Goal: Information Seeking & Learning: Learn about a topic

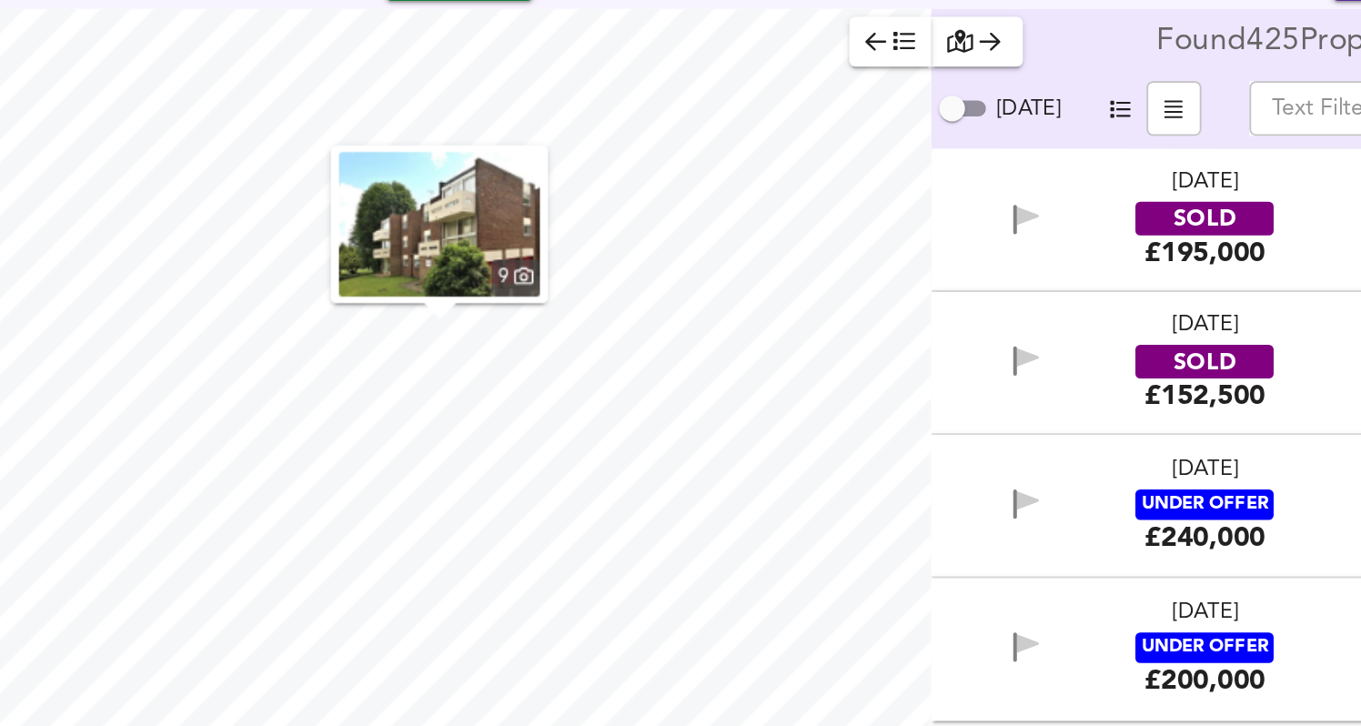
scroll to position [3238, 0]
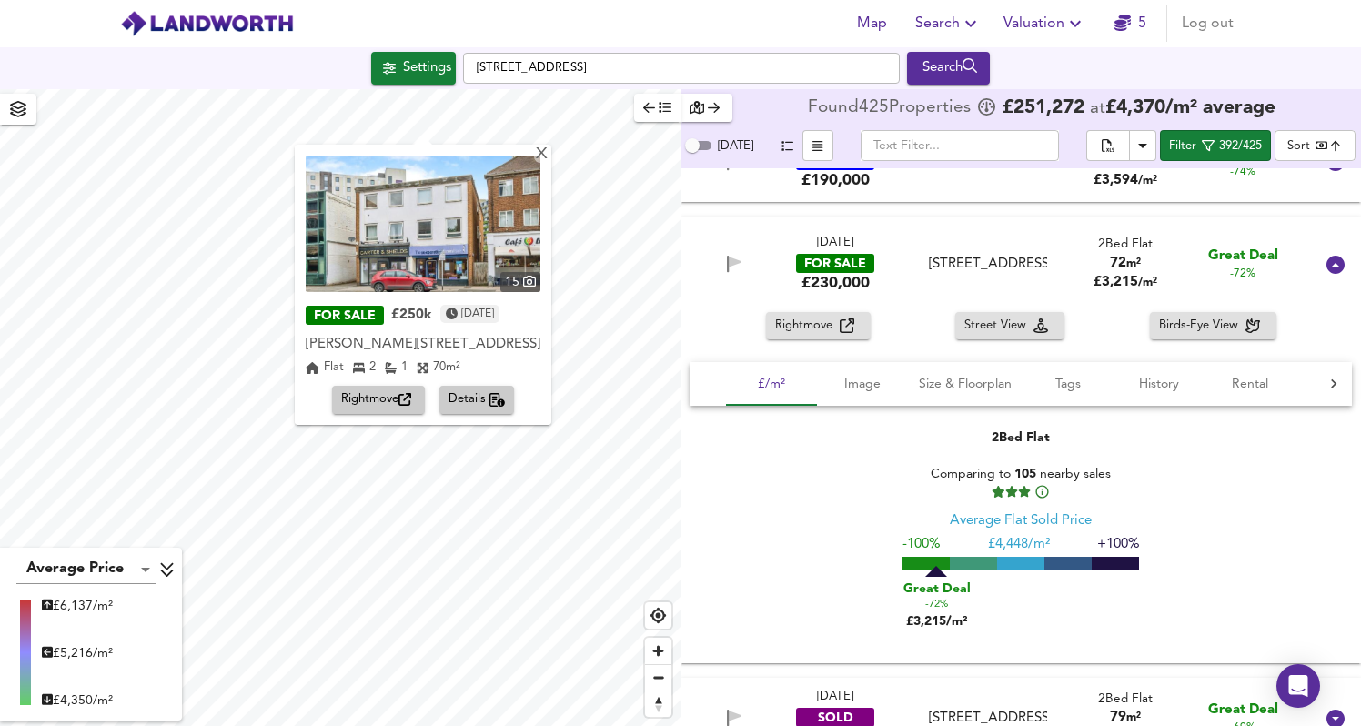
click at [465, 407] on span "Details" at bounding box center [476, 399] width 57 height 21
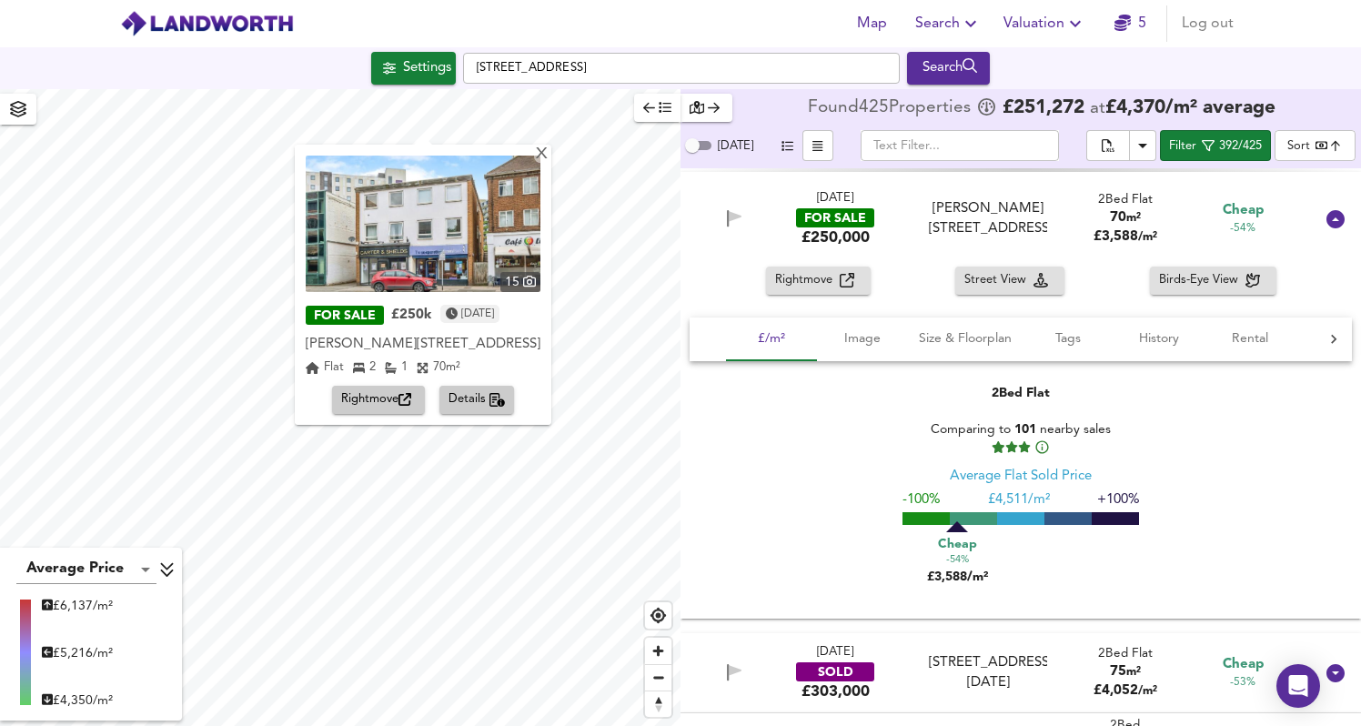
scroll to position [6824, 0]
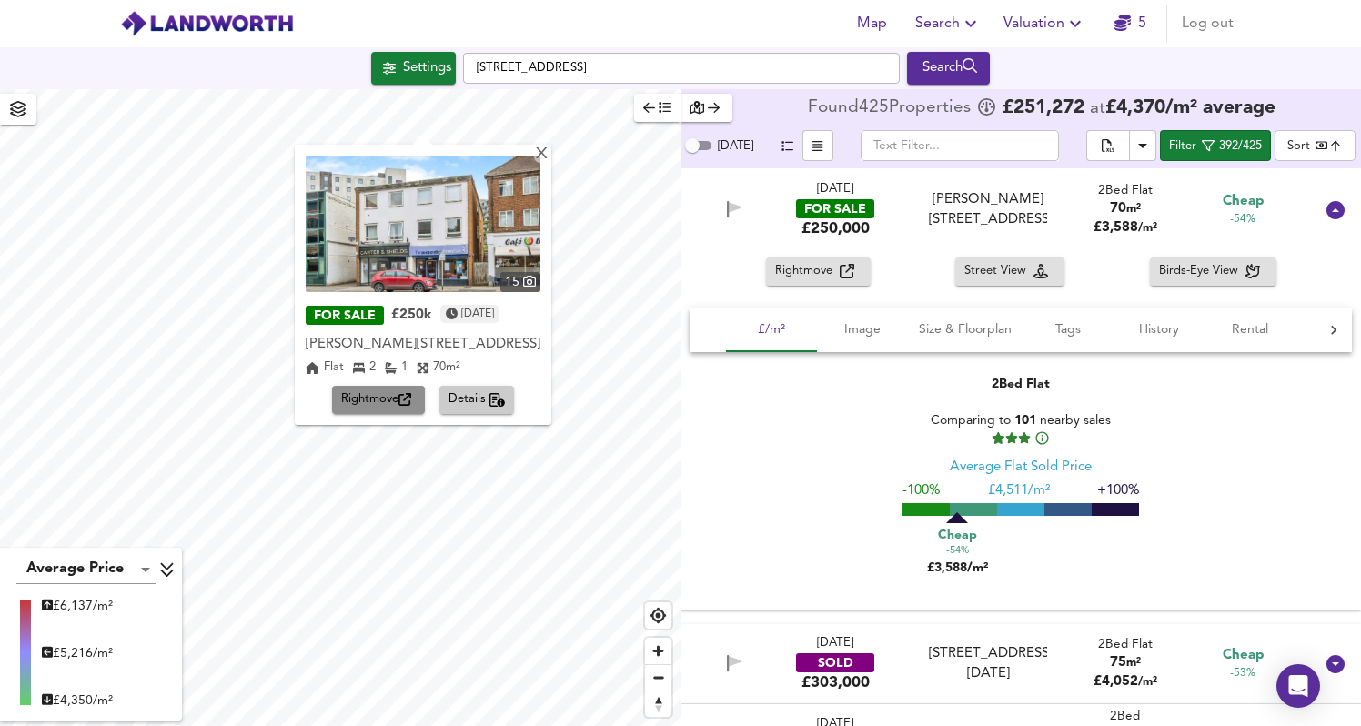
click at [362, 404] on span "Rightmove" at bounding box center [378, 399] width 75 height 21
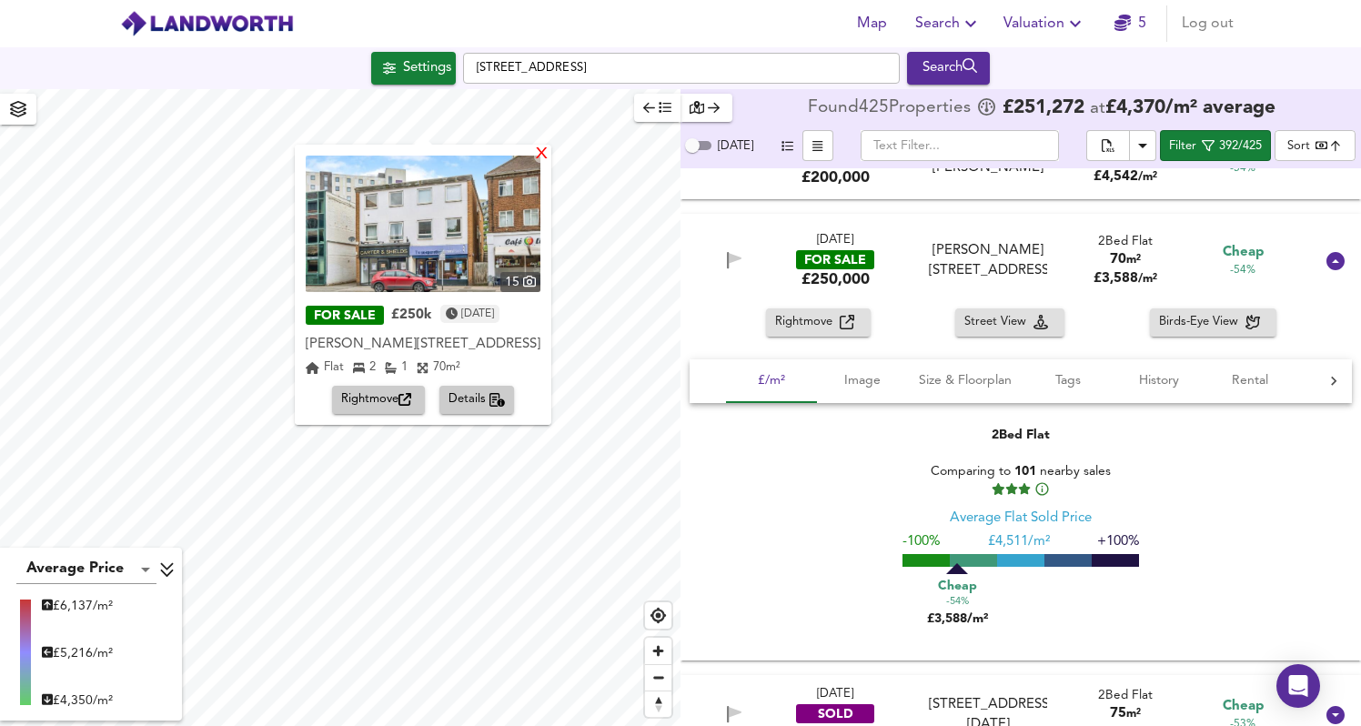
click at [549, 160] on div "X" at bounding box center [541, 154] width 15 height 17
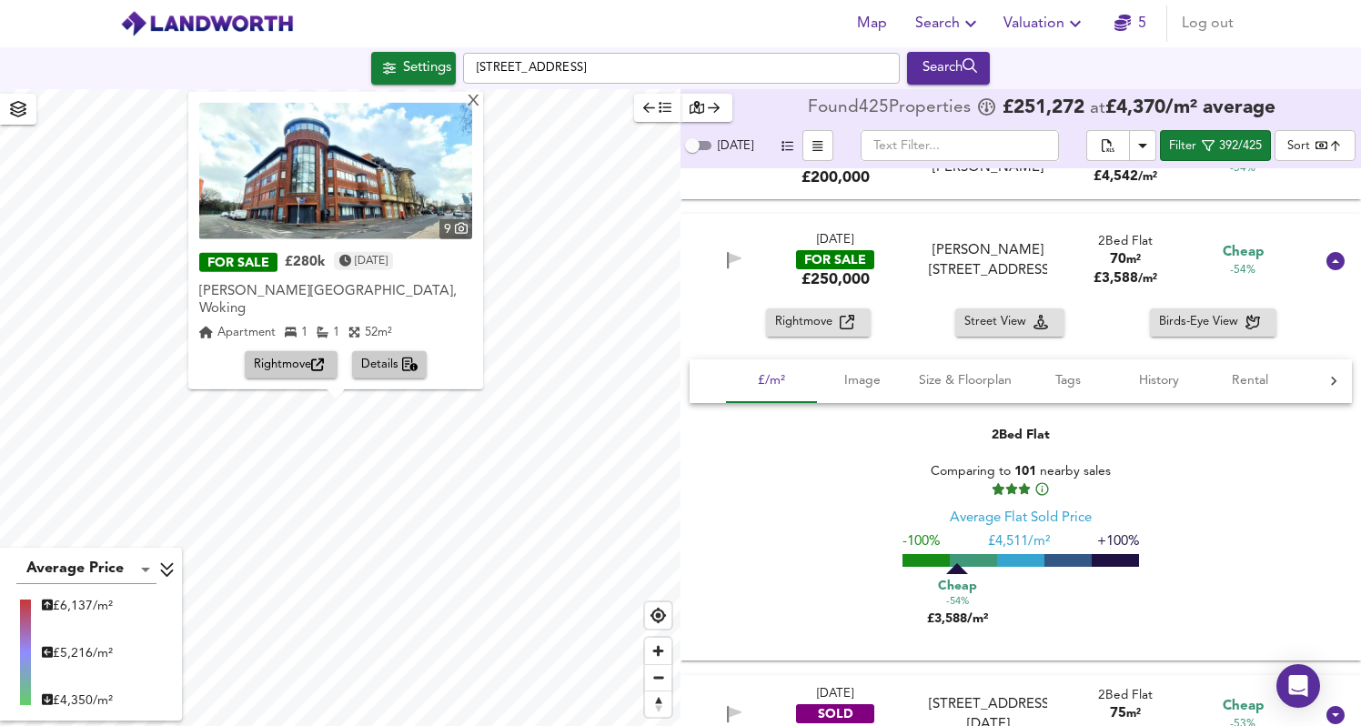
click at [381, 367] on span "Details" at bounding box center [389, 365] width 57 height 21
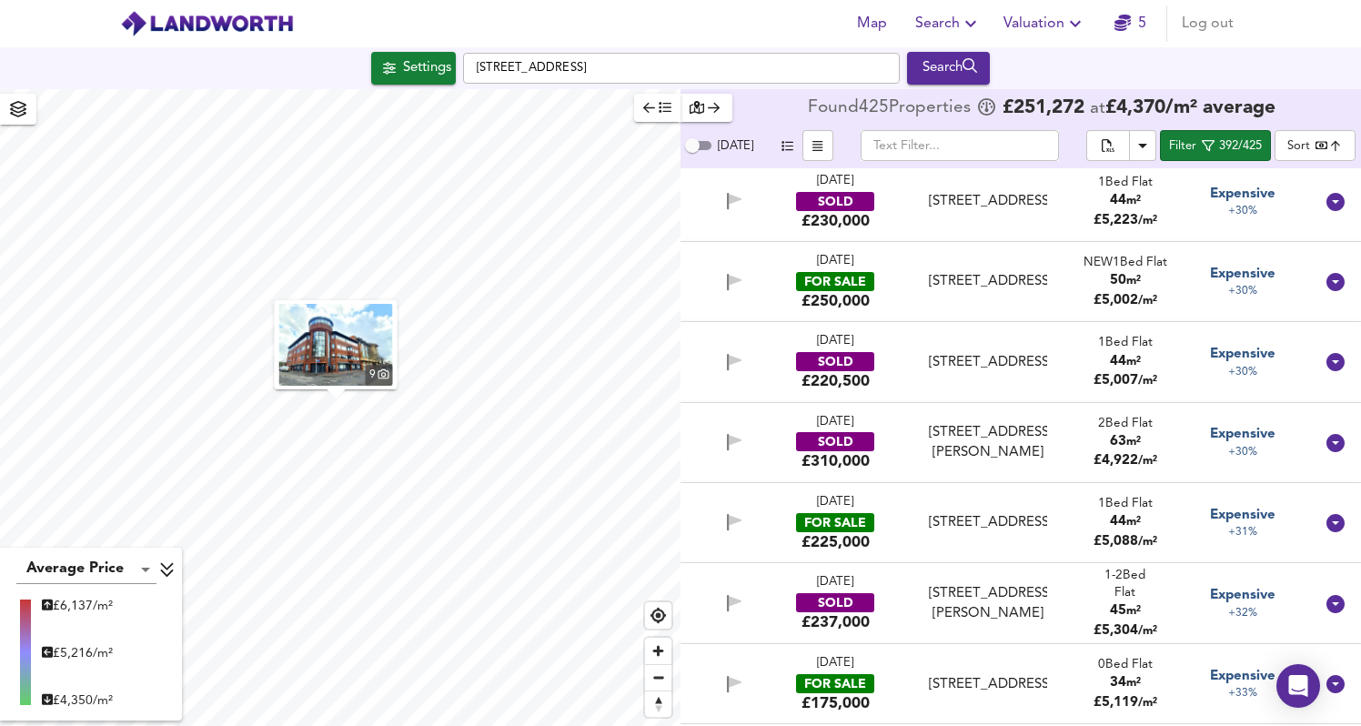
scroll to position [34797, 0]
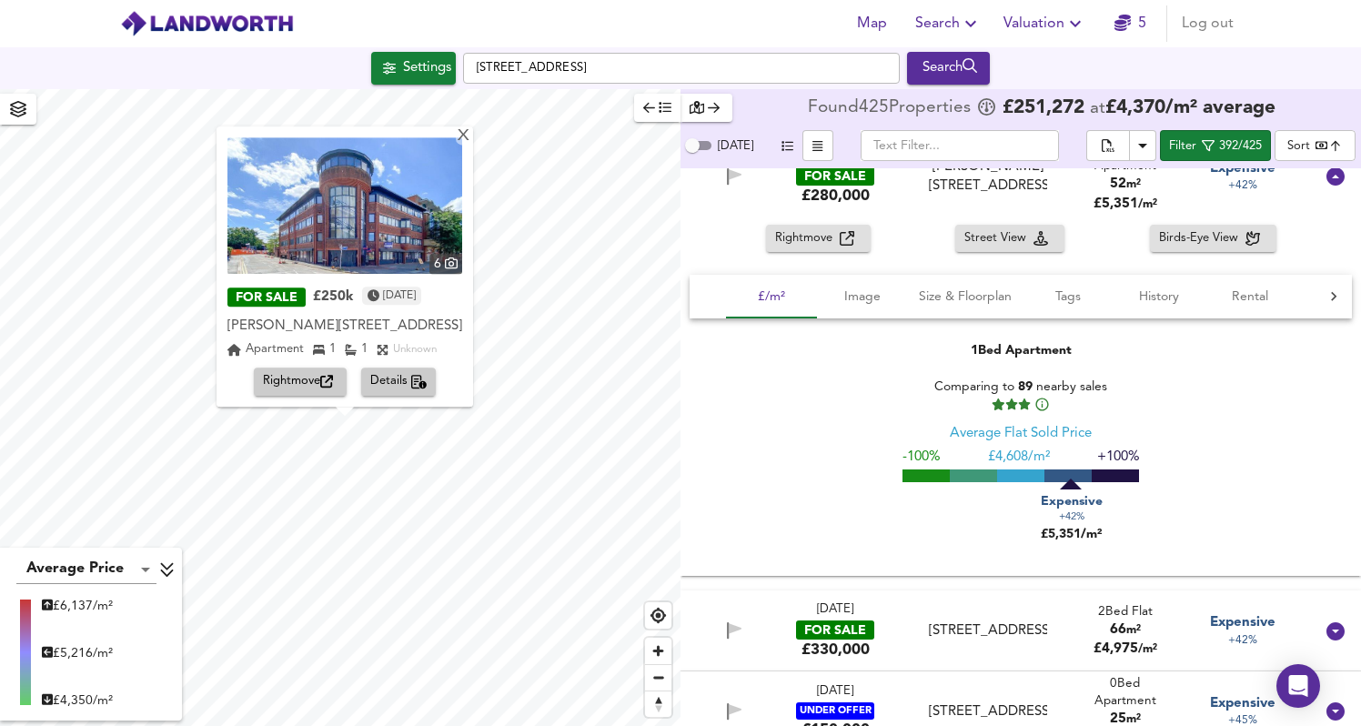
click at [408, 388] on span "Details" at bounding box center [398, 382] width 57 height 21
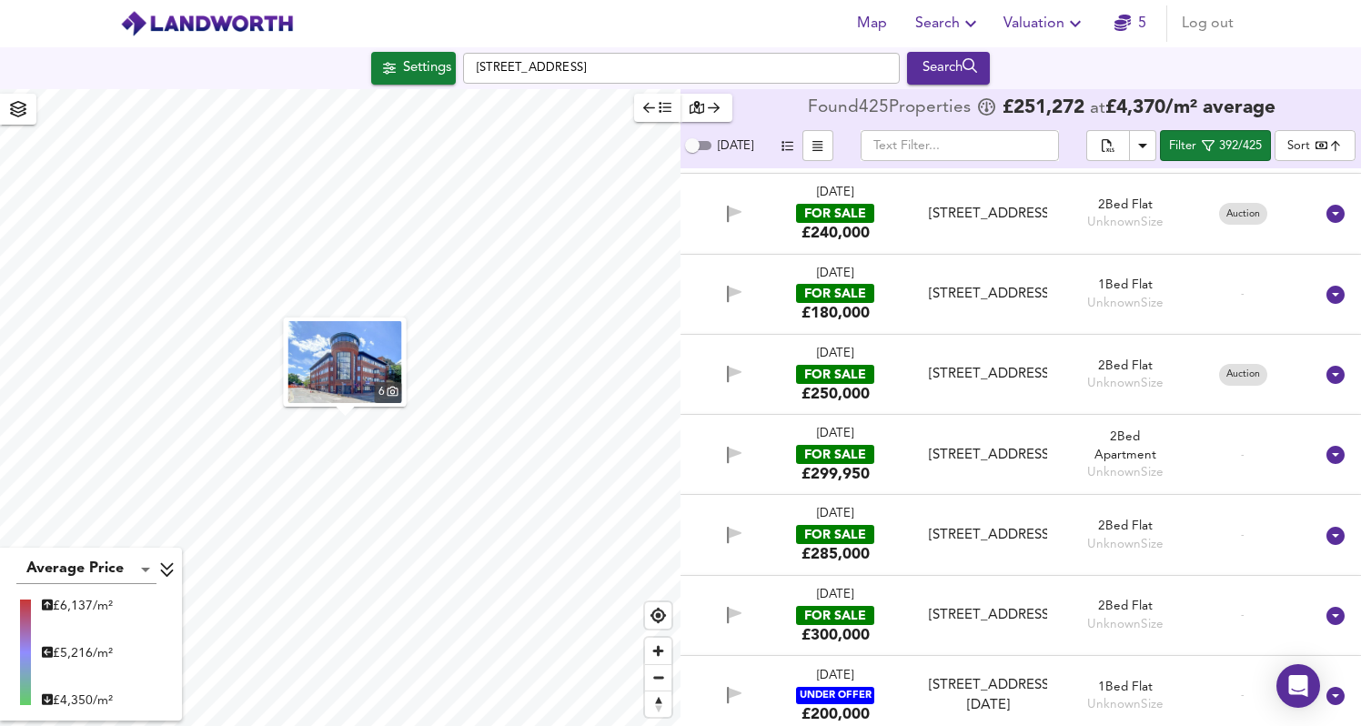
scroll to position [39066, 0]
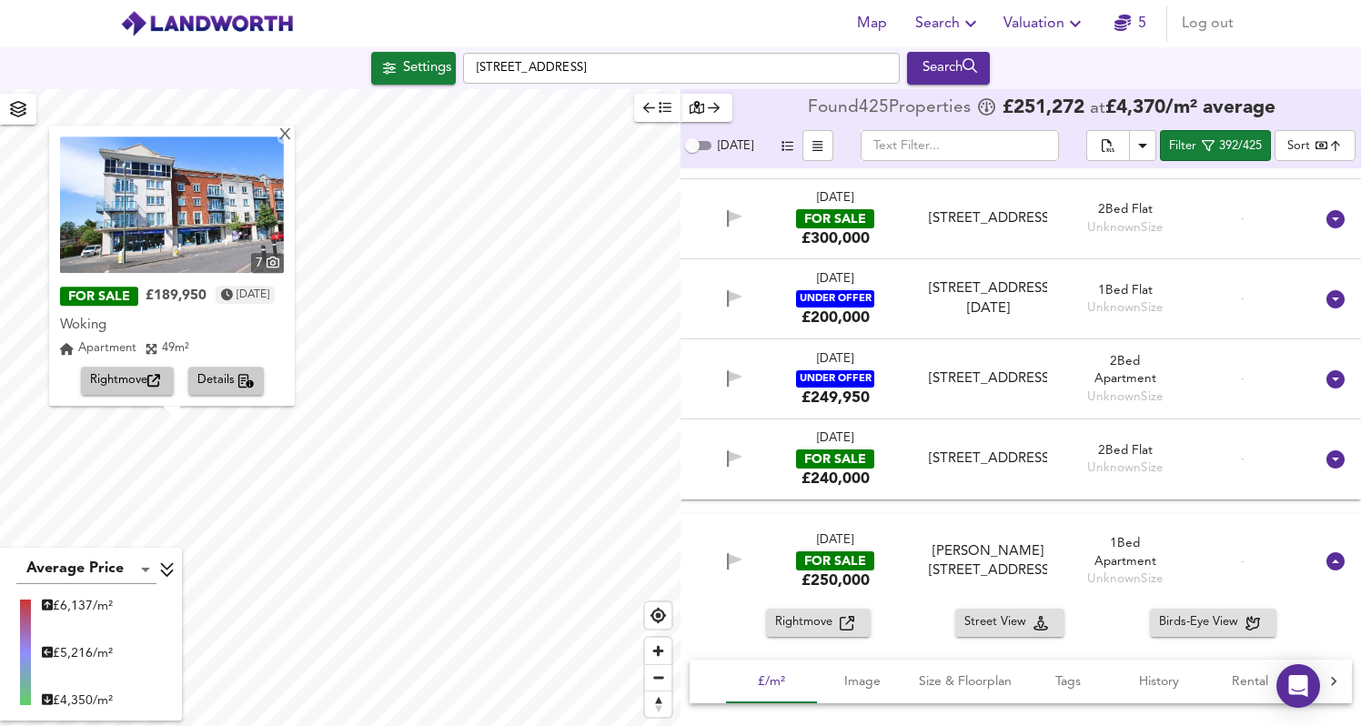
click at [252, 371] on span "Details" at bounding box center [225, 381] width 57 height 21
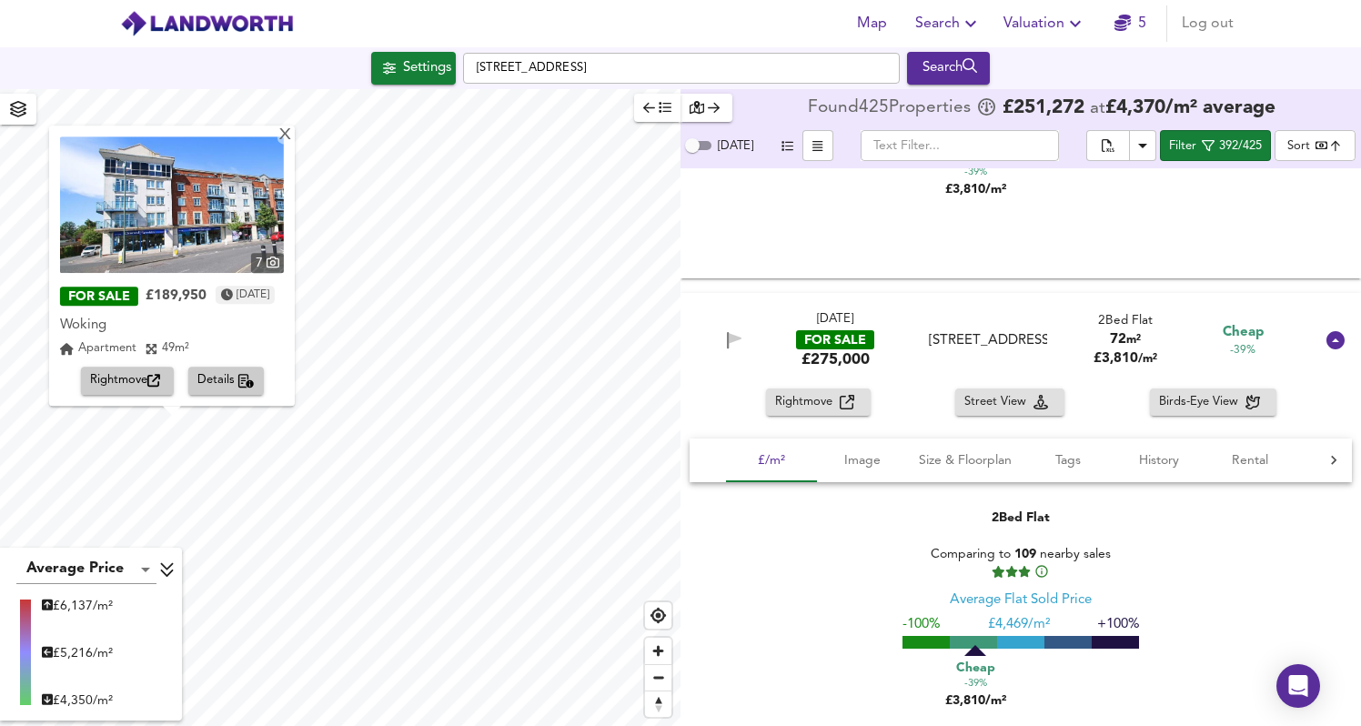
scroll to position [10612, 0]
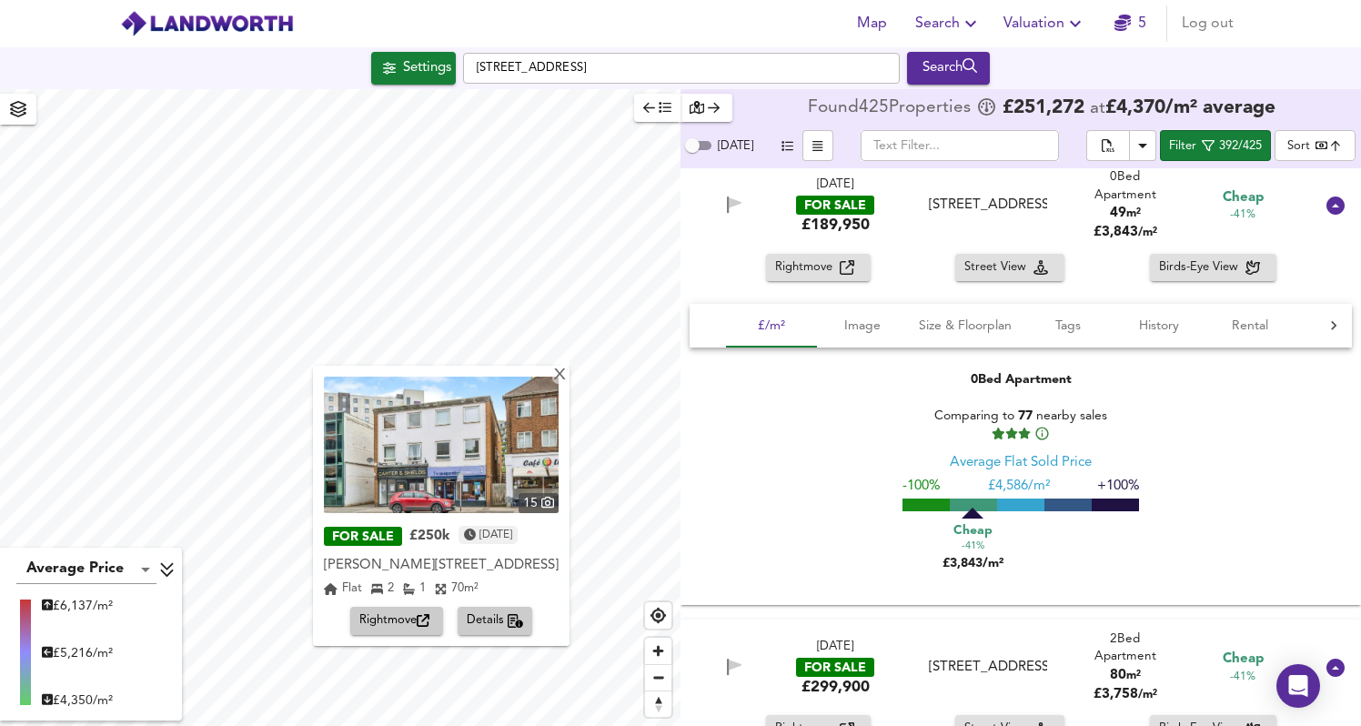
drag, startPoint x: 507, startPoint y: 620, endPoint x: 753, endPoint y: 508, distance: 270.7
click at [508, 620] on icon "button" at bounding box center [516, 621] width 16 height 15
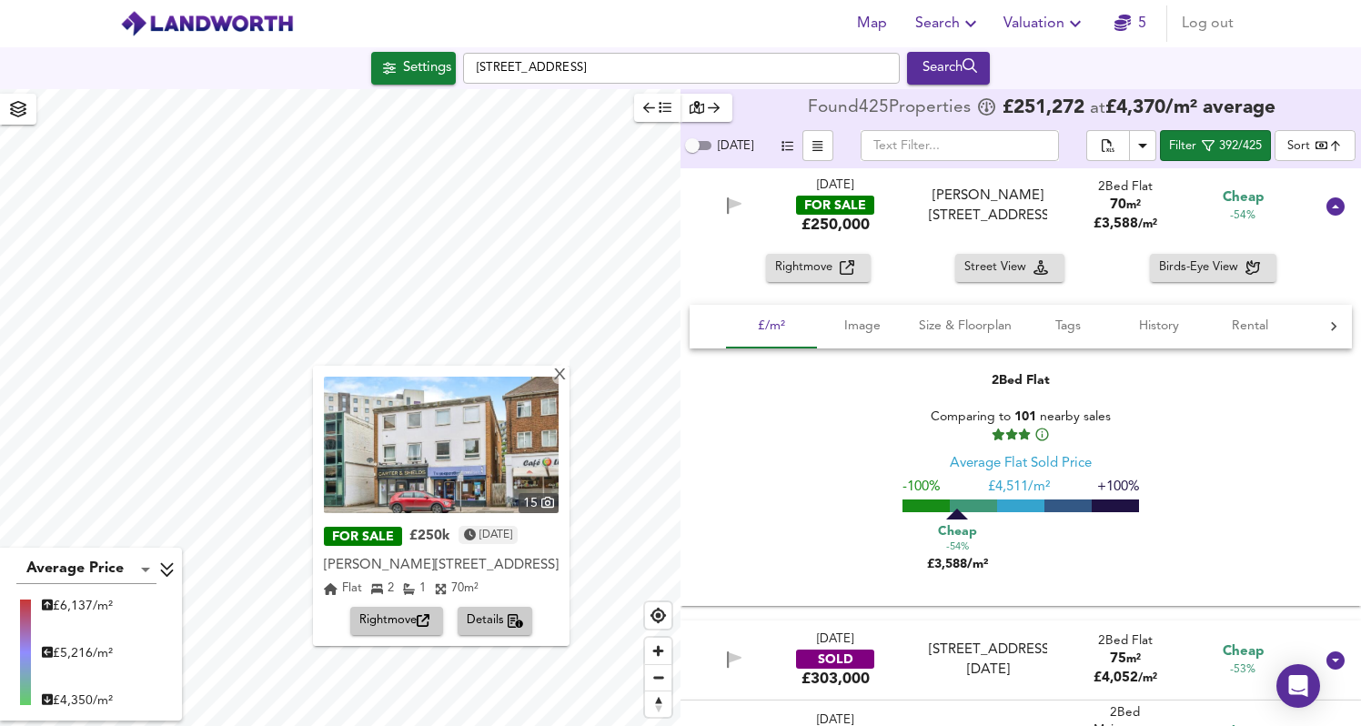
scroll to position [6824, 0]
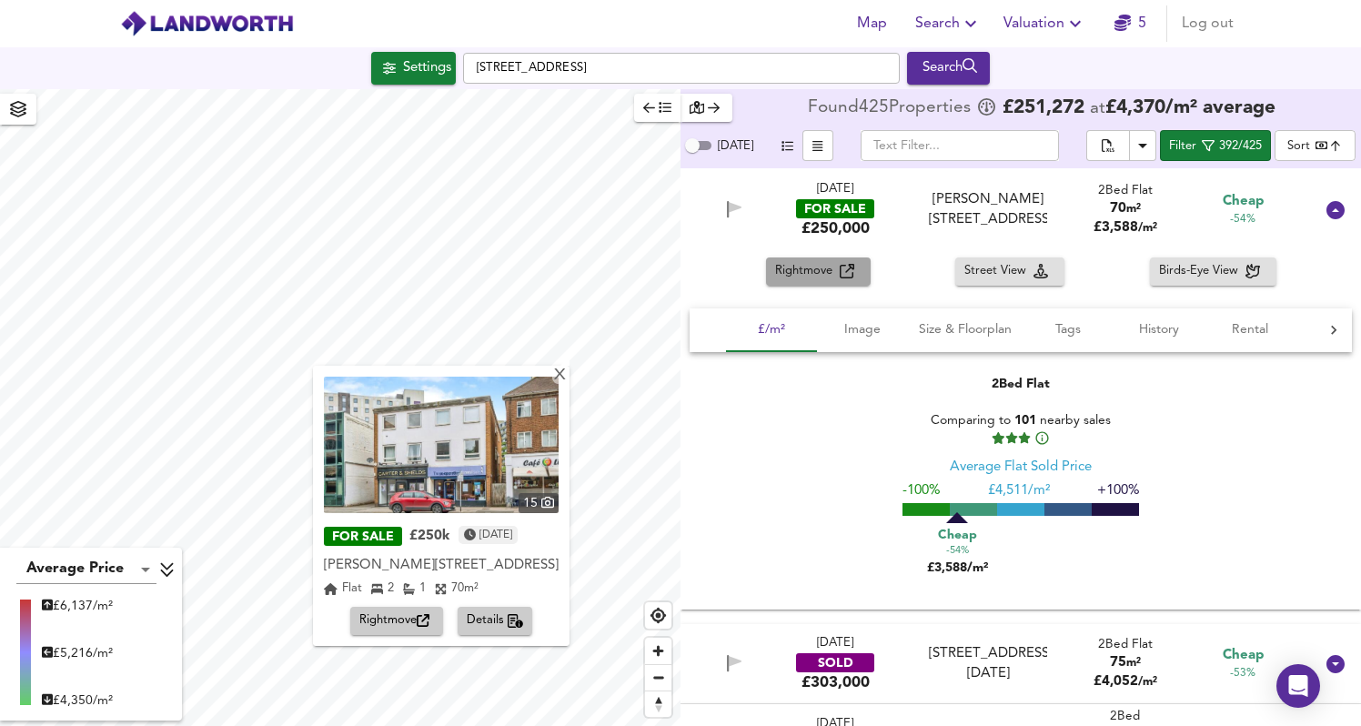
click at [845, 277] on icon "button" at bounding box center [847, 271] width 15 height 15
click at [560, 376] on div "X" at bounding box center [559, 375] width 15 height 17
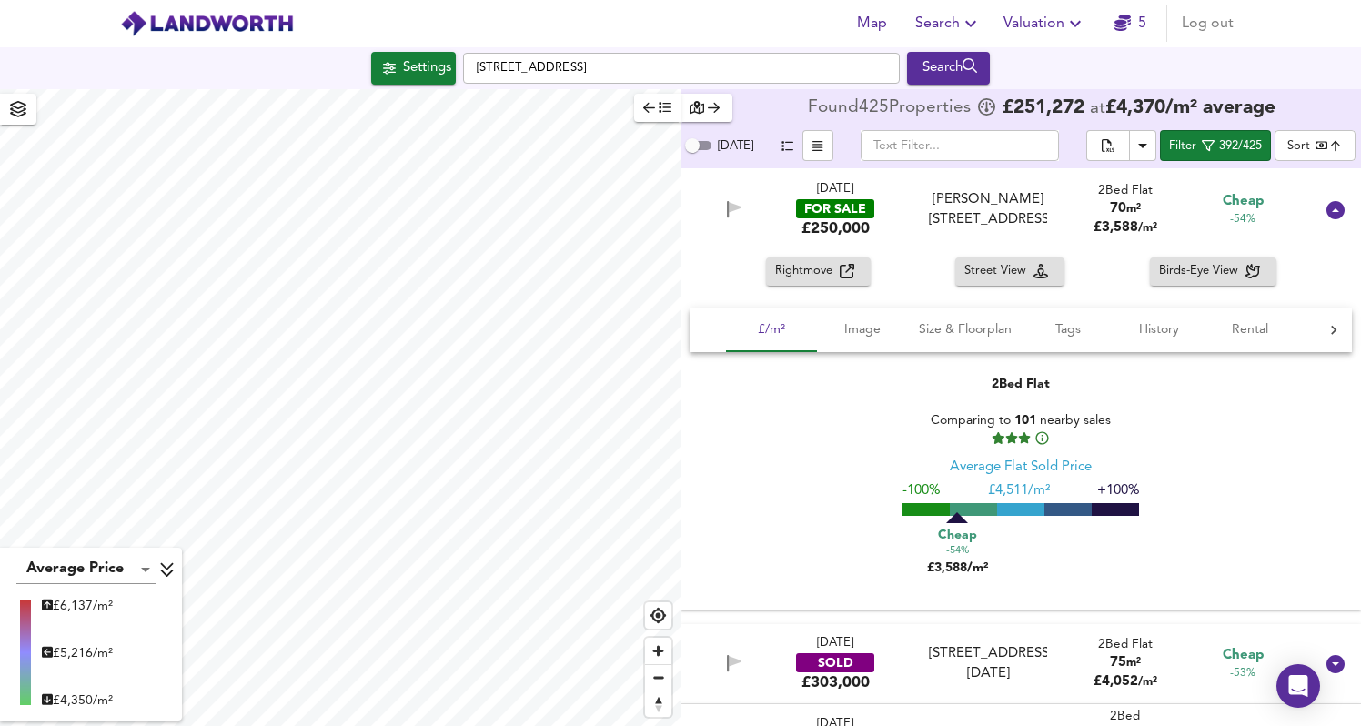
click at [119, 60] on div "Map Search Valuation 5 Log out [GEOGRAPHIC_DATA] Search Average Price landworth…" at bounding box center [680, 363] width 1361 height 726
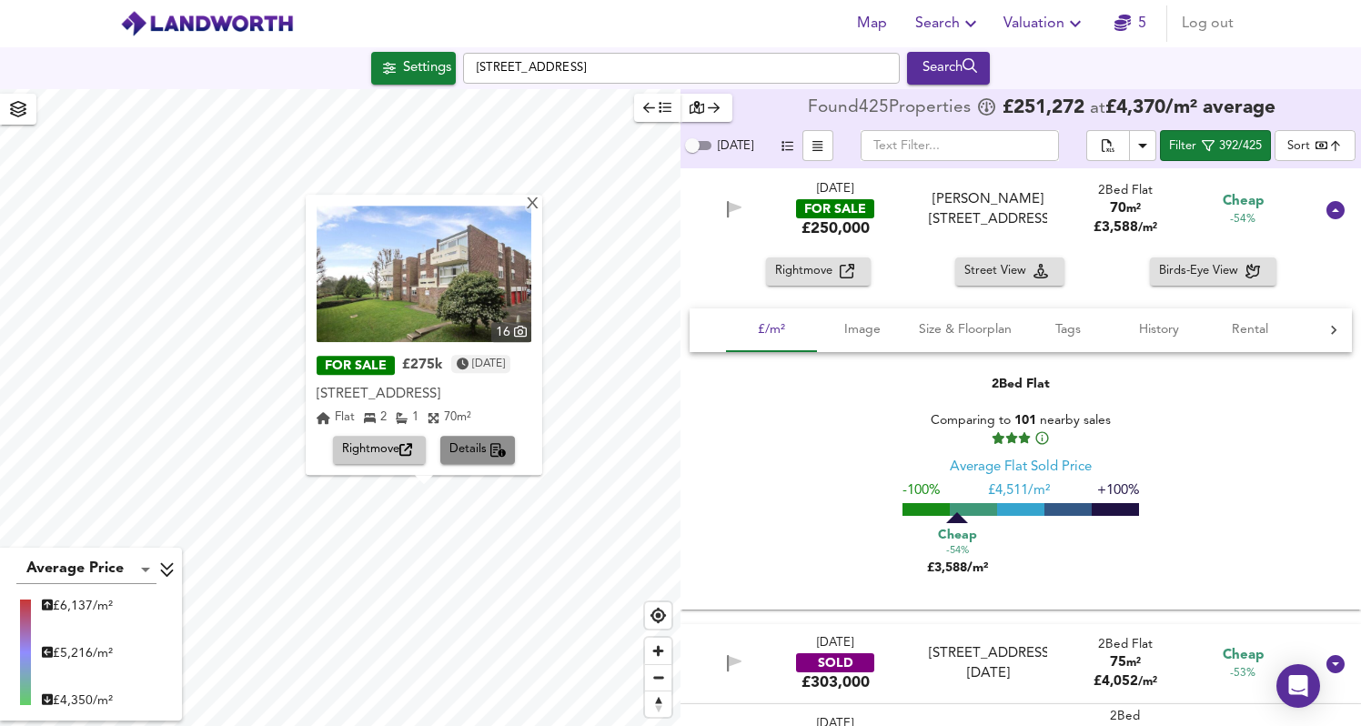
click at [483, 457] on span "Details" at bounding box center [477, 450] width 57 height 21
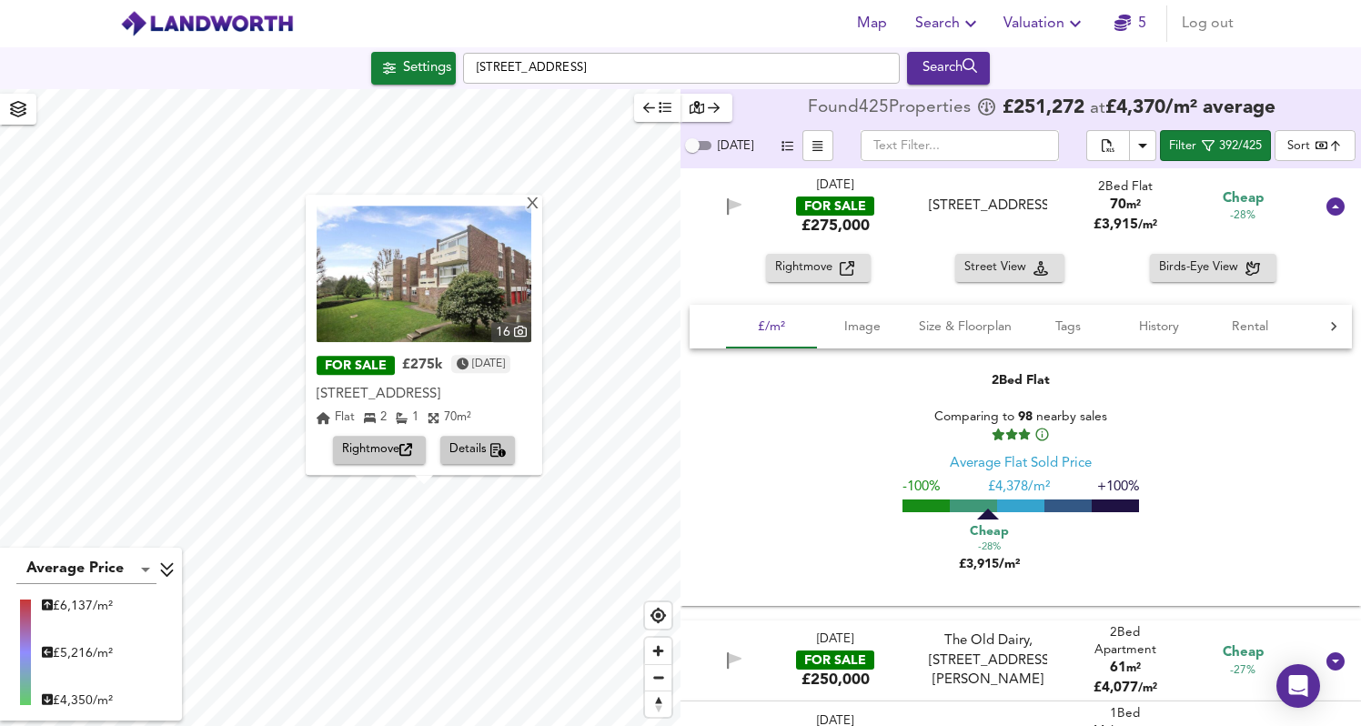
scroll to position [16287, 0]
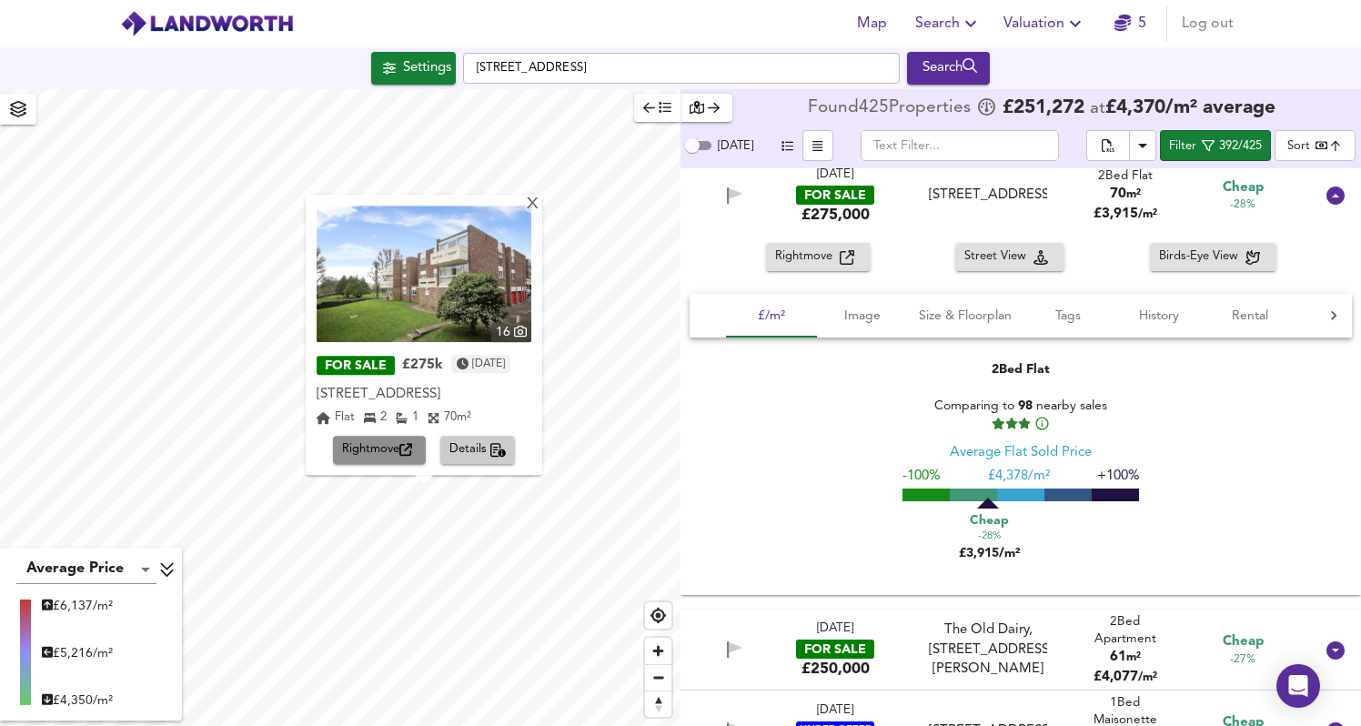
click at [389, 455] on span "Rightmove" at bounding box center [379, 450] width 75 height 21
click at [540, 203] on div "X" at bounding box center [532, 204] width 15 height 17
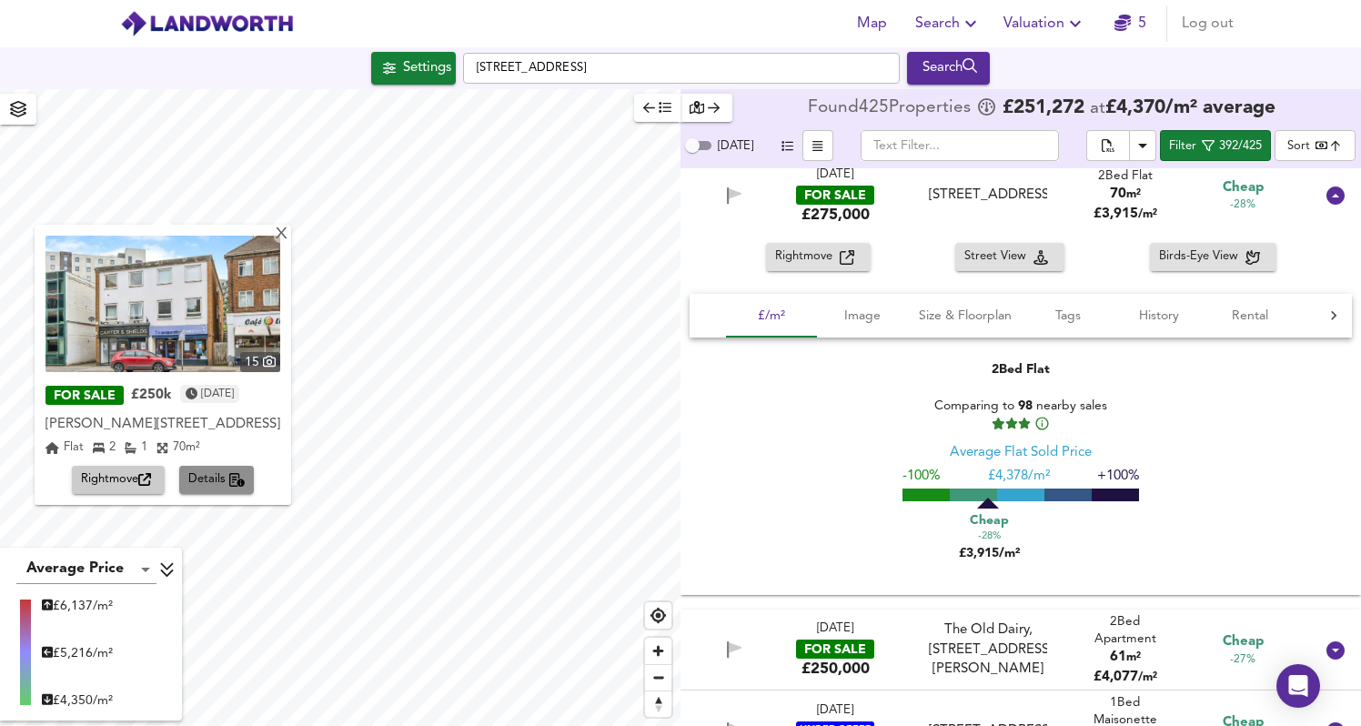
click at [241, 482] on icon "button" at bounding box center [237, 480] width 16 height 15
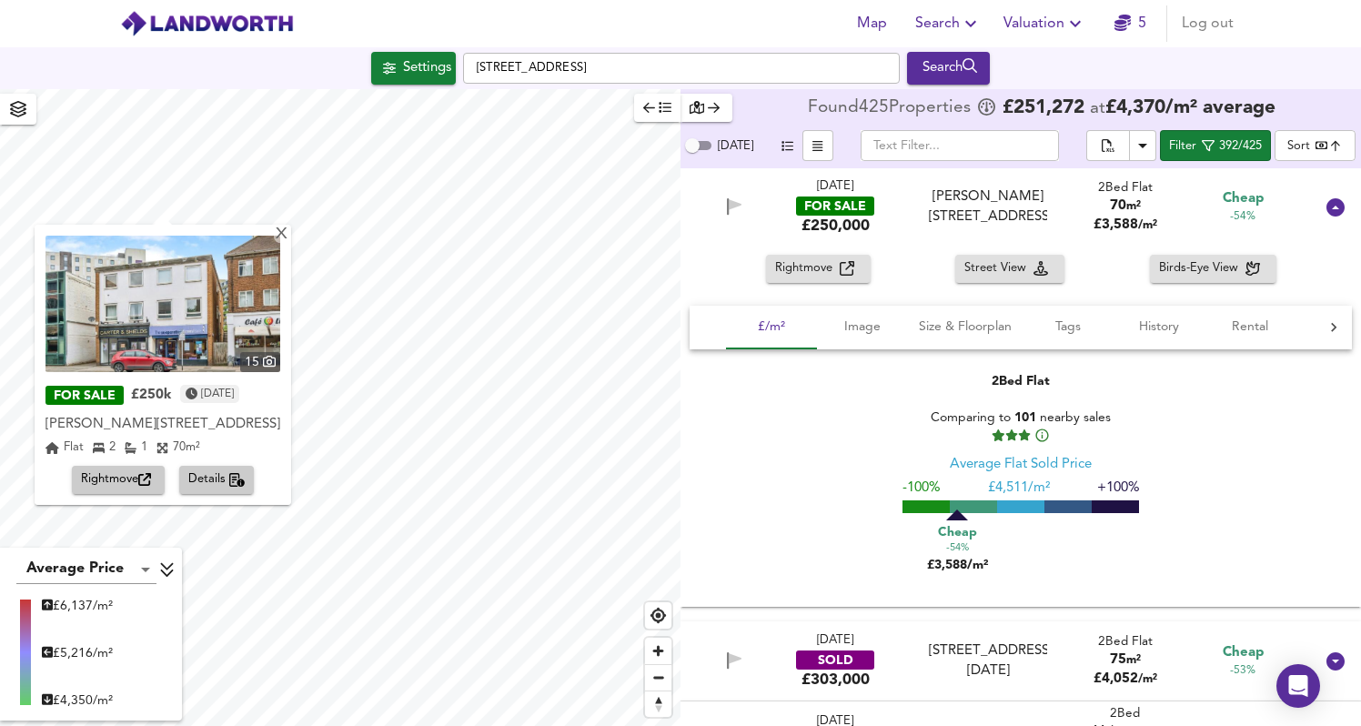
scroll to position [6824, 0]
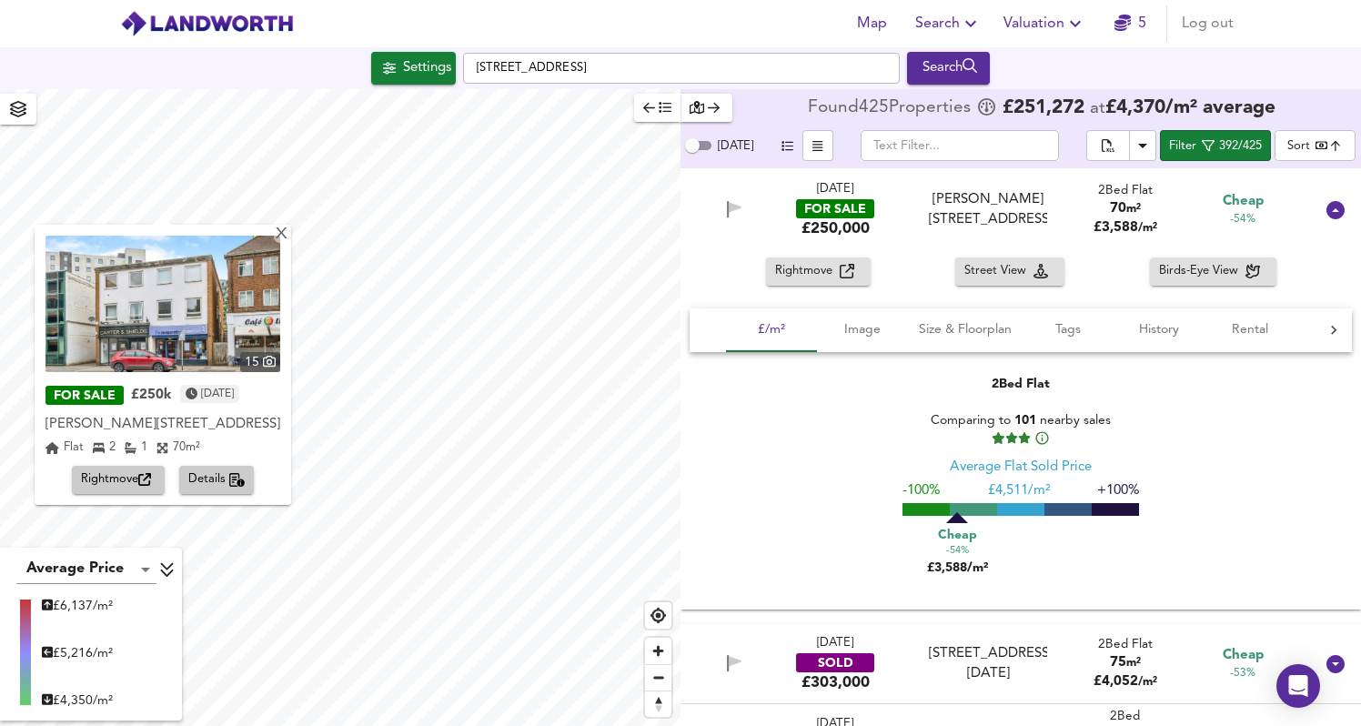
click at [235, 303] on img at bounding box center [162, 304] width 235 height 136
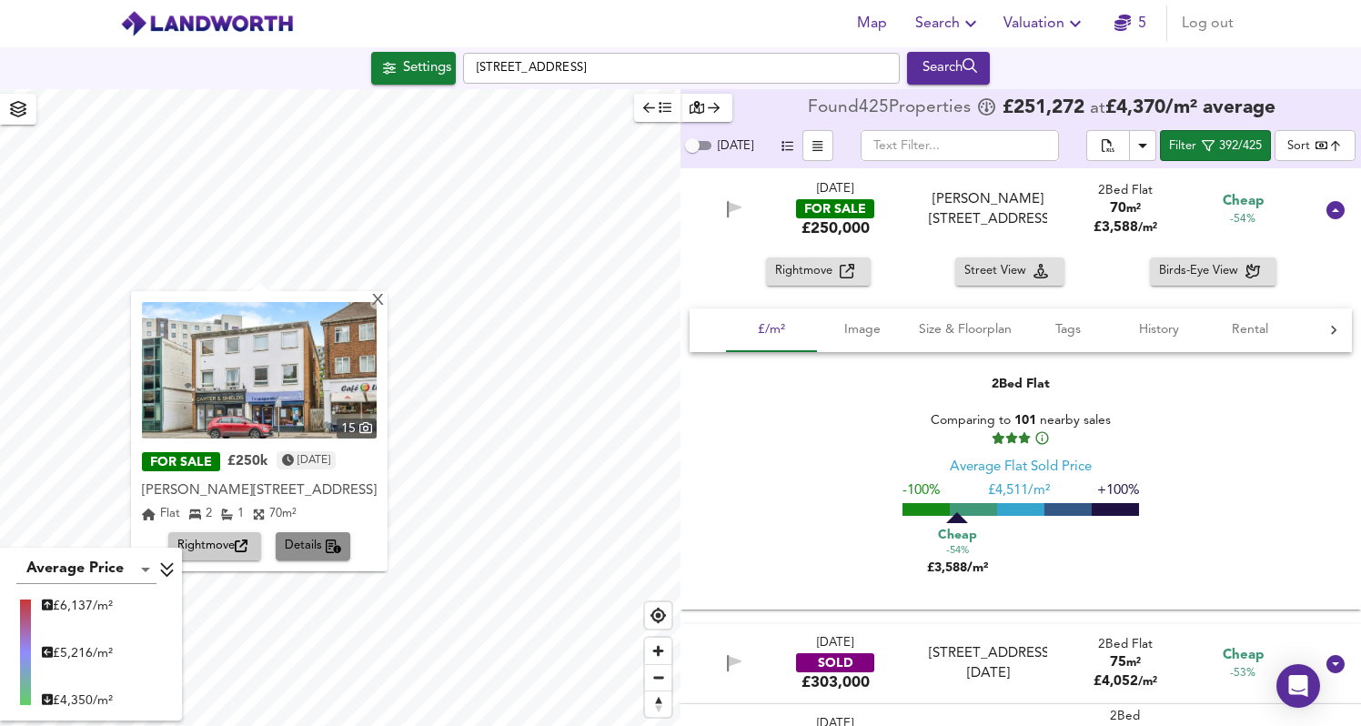
click at [321, 538] on span "Details" at bounding box center [313, 546] width 57 height 21
click at [327, 364] on img at bounding box center [259, 370] width 235 height 136
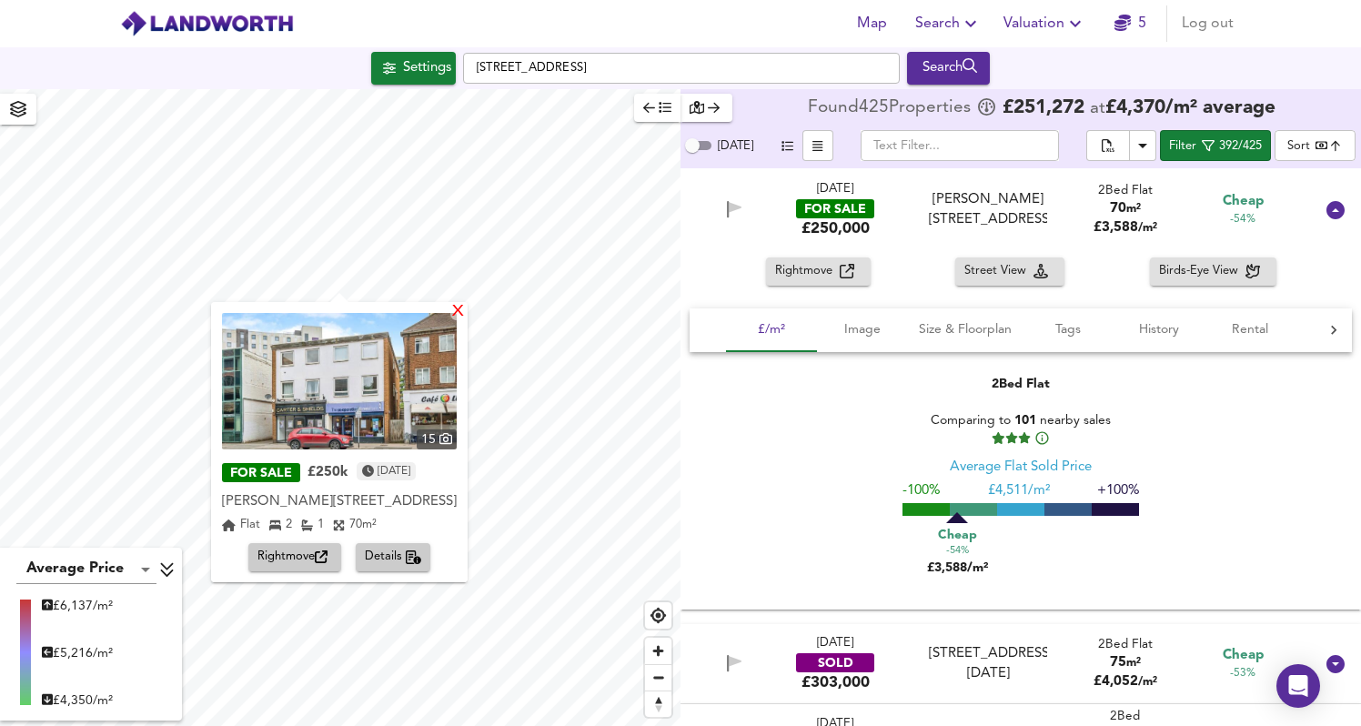
click at [466, 314] on div "X" at bounding box center [457, 312] width 15 height 17
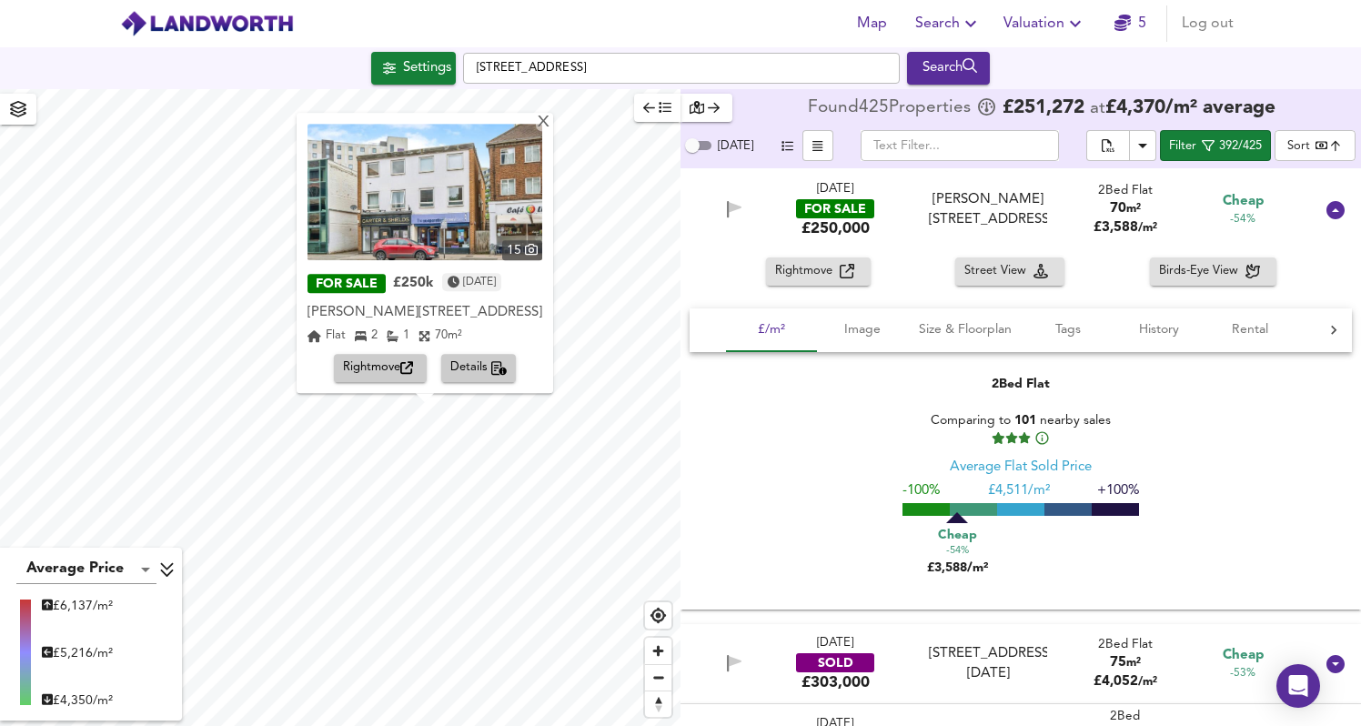
click at [422, 241] on img at bounding box center [424, 192] width 235 height 136
